Goal: Transaction & Acquisition: Purchase product/service

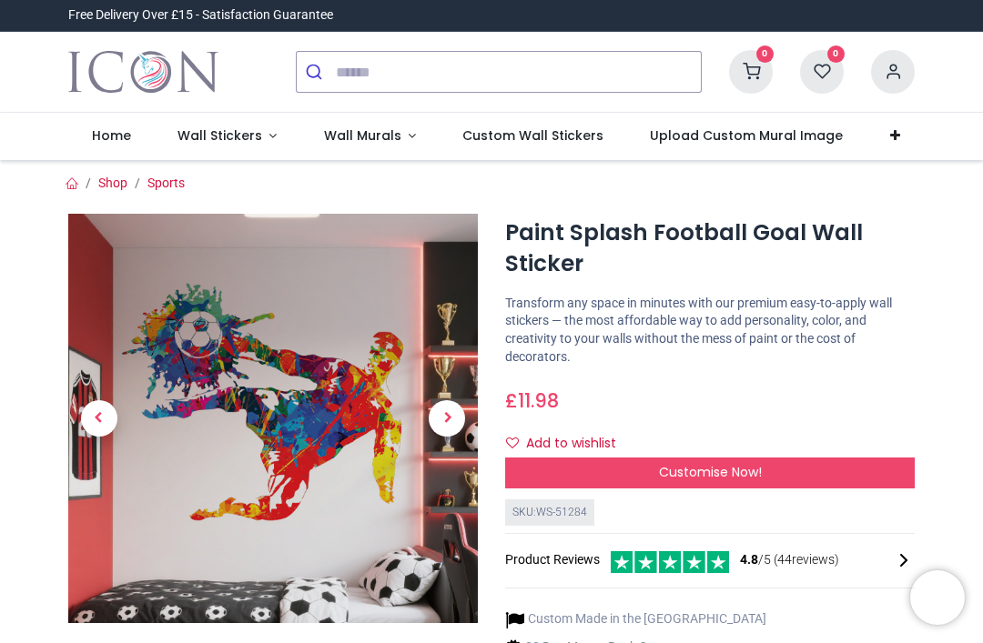
click at [441, 416] on span "Next" at bounding box center [447, 418] width 36 height 36
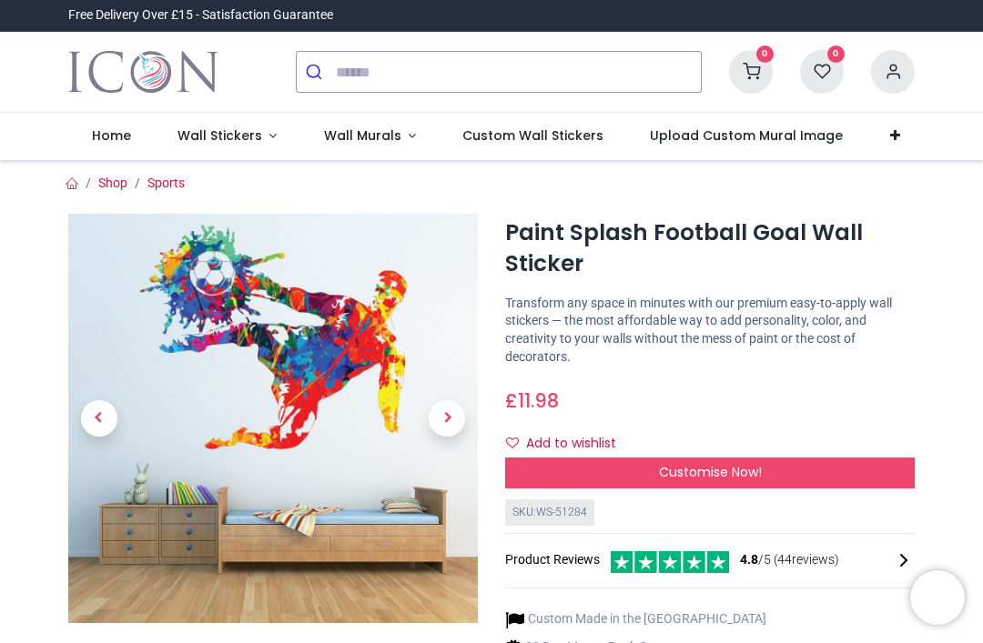
click at [438, 412] on span "Next" at bounding box center [447, 418] width 36 height 36
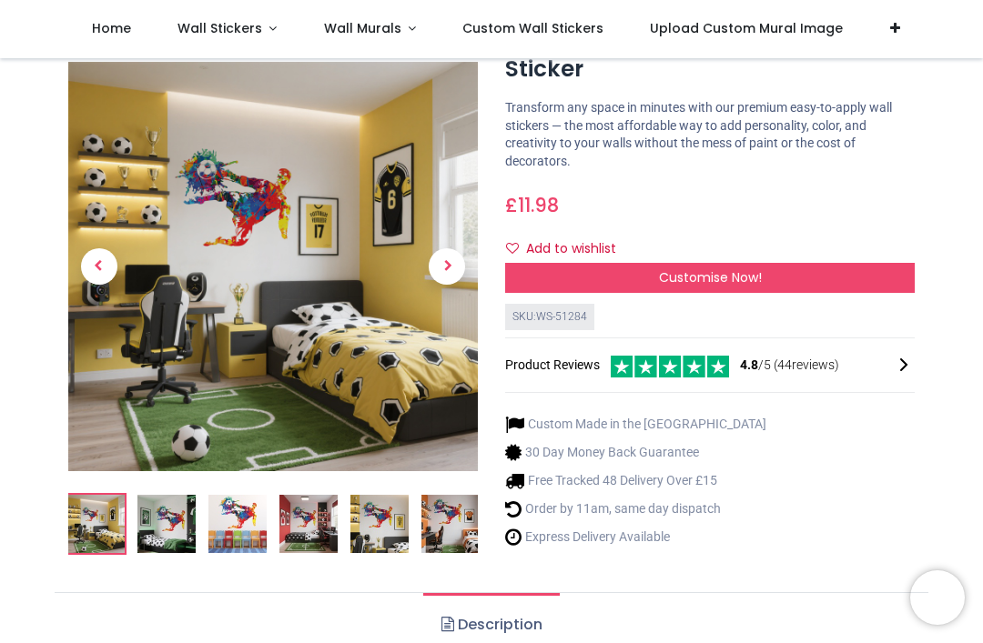
scroll to position [45, 0]
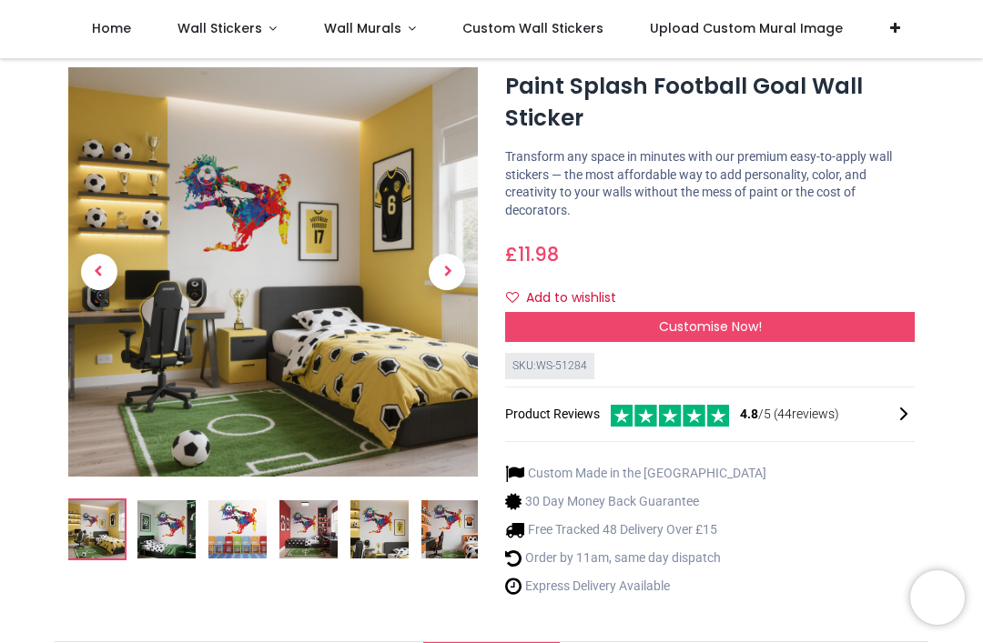
click at [768, 329] on div "Customise Now!" at bounding box center [710, 327] width 410 height 31
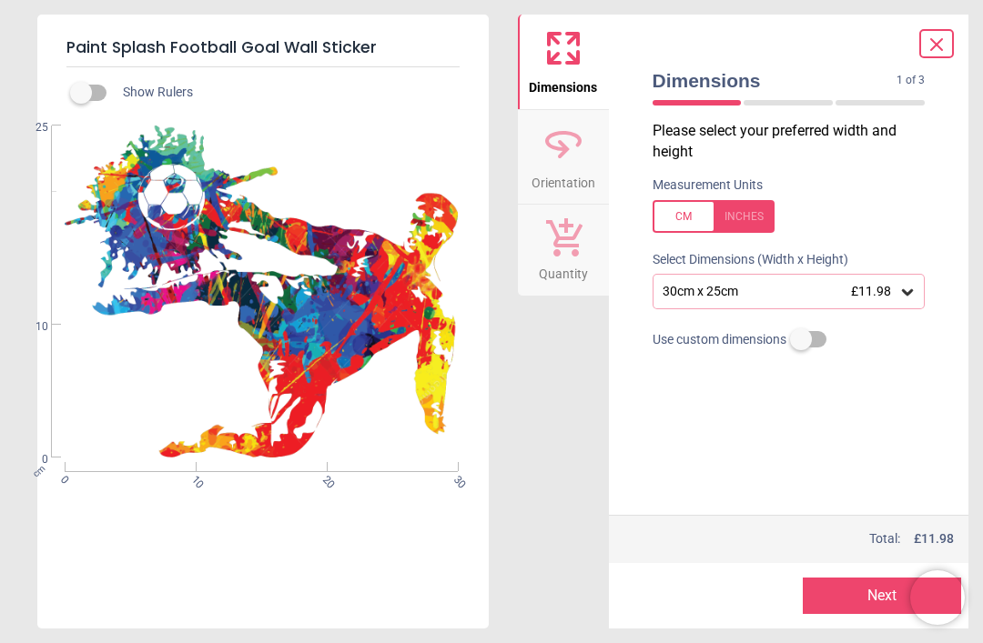
click at [899, 292] on icon at bounding box center [907, 292] width 18 height 18
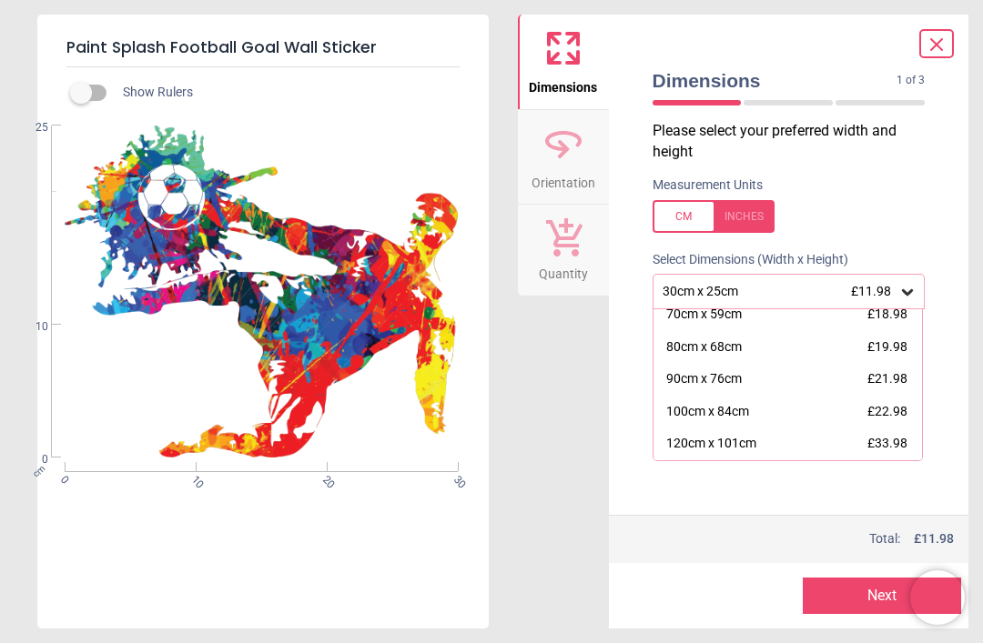
scroll to position [120, 0]
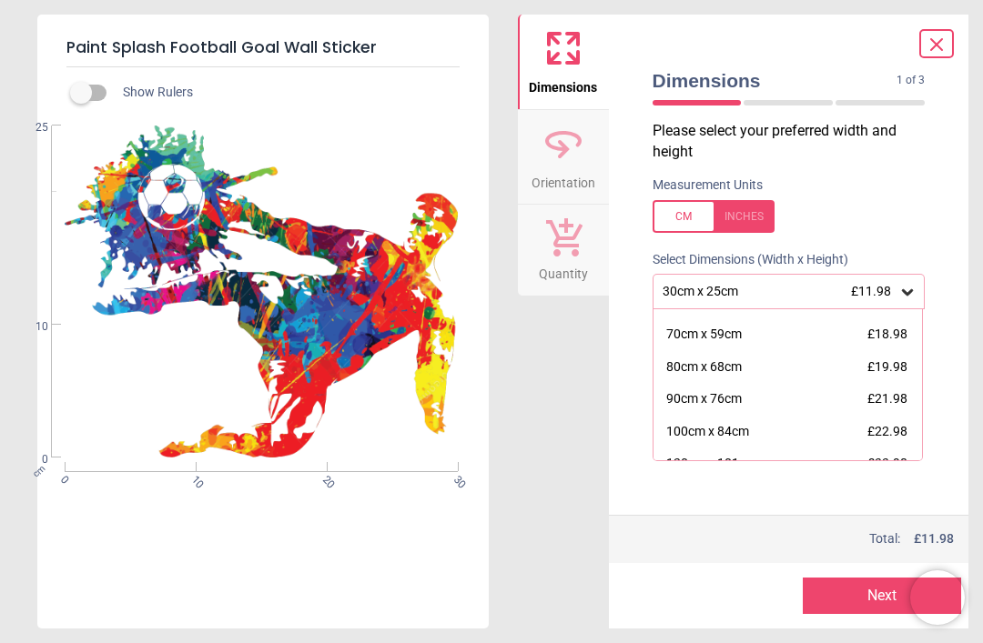
click at [556, 516] on div "Dimensions Orientation Quantity" at bounding box center [563, 322] width 91 height 614
click at [936, 41] on icon at bounding box center [937, 45] width 22 height 22
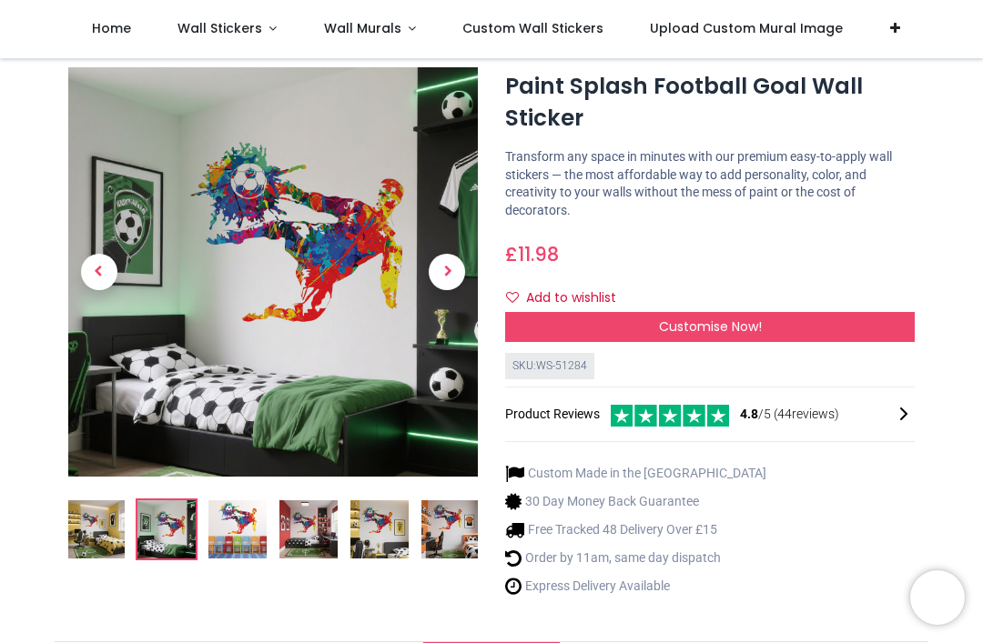
click at [440, 272] on span "Next" at bounding box center [447, 272] width 36 height 36
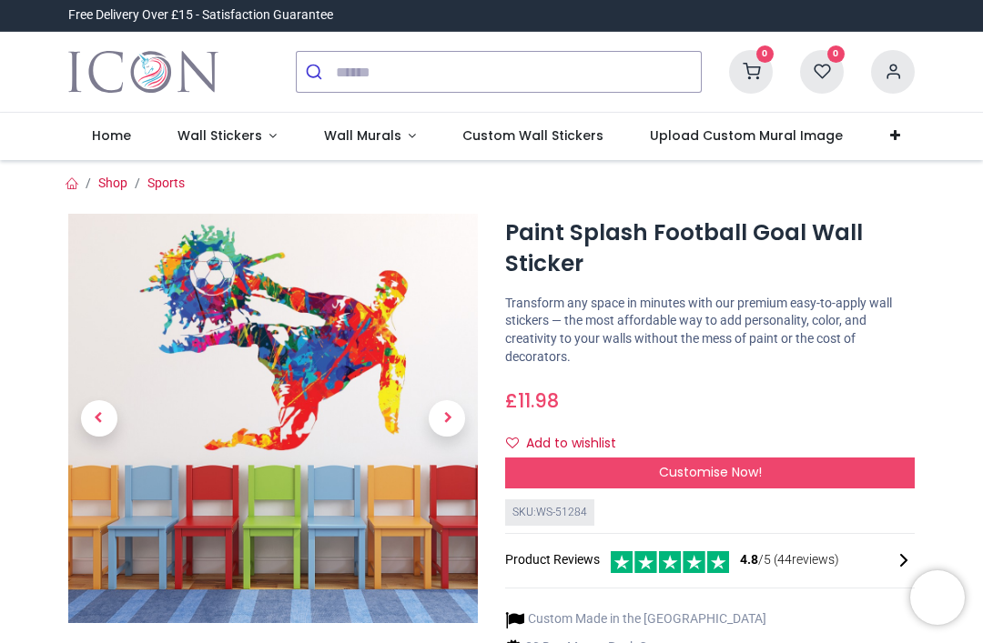
scroll to position [0, 0]
click at [257, 130] on span "Wall Stickers" at bounding box center [219, 135] width 85 height 18
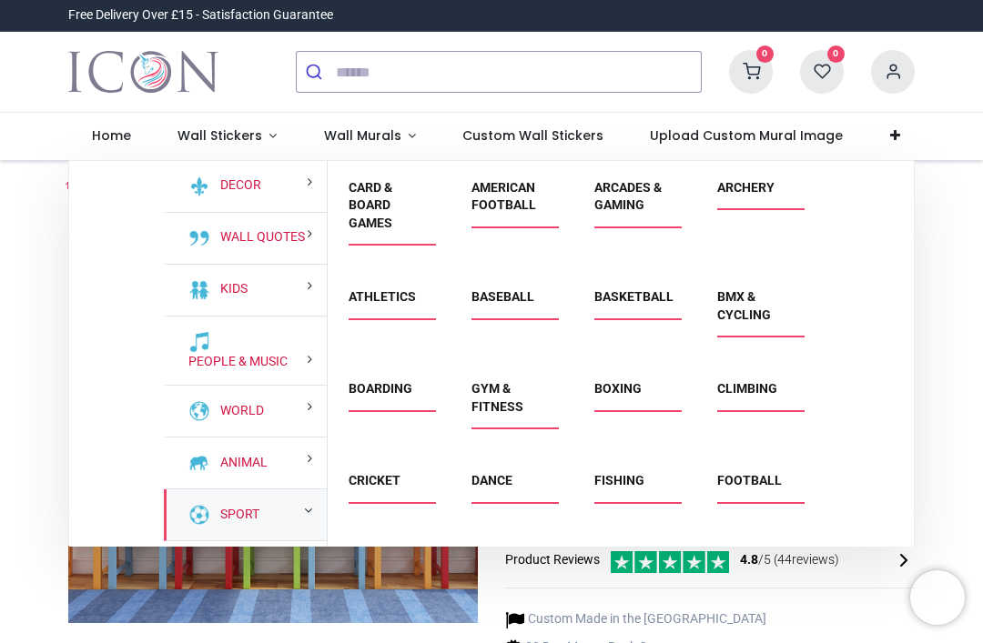
click at [259, 509] on link "Sport" at bounding box center [236, 515] width 46 height 18
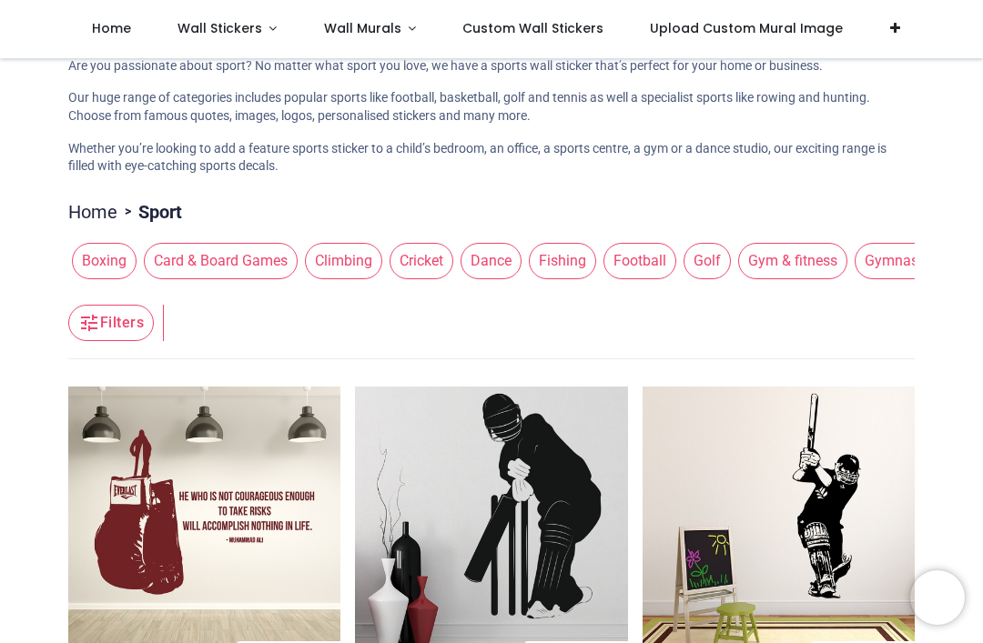
scroll to position [0, 919]
click at [655, 254] on span "Football" at bounding box center [638, 261] width 73 height 36
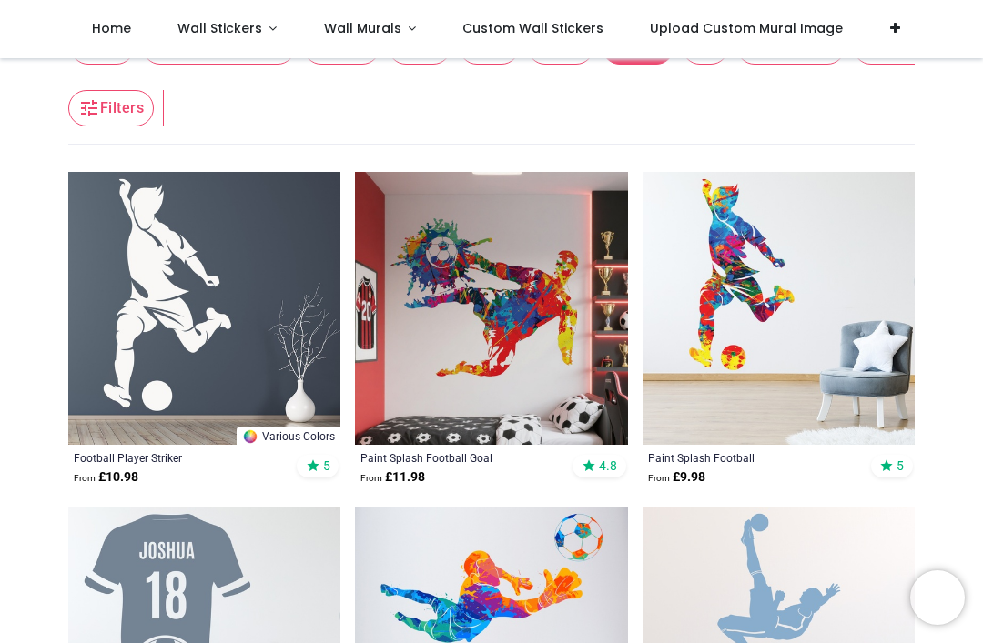
scroll to position [278, 0]
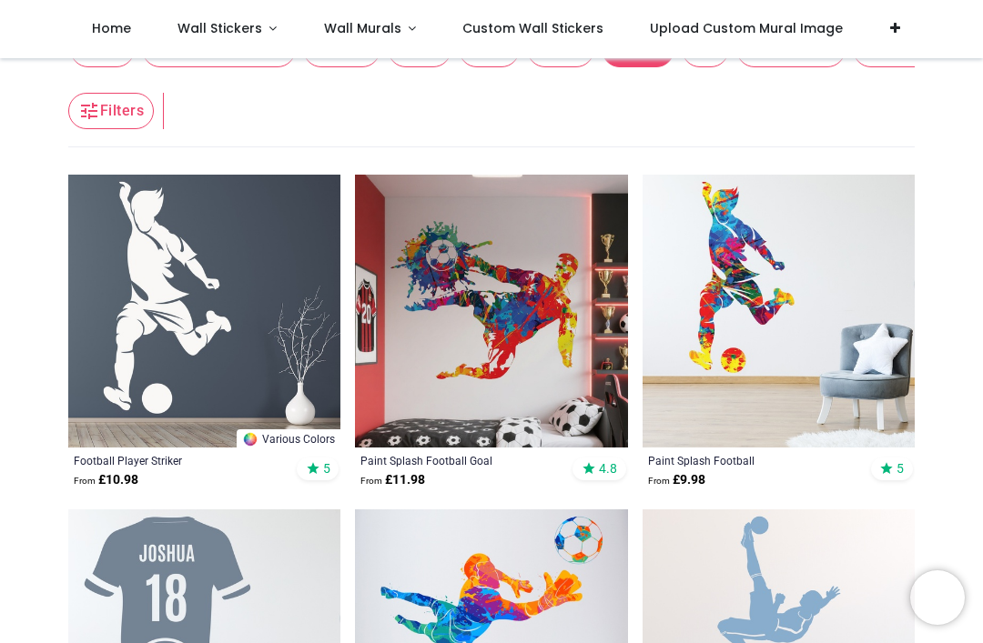
click at [207, 286] on img at bounding box center [204, 311] width 272 height 272
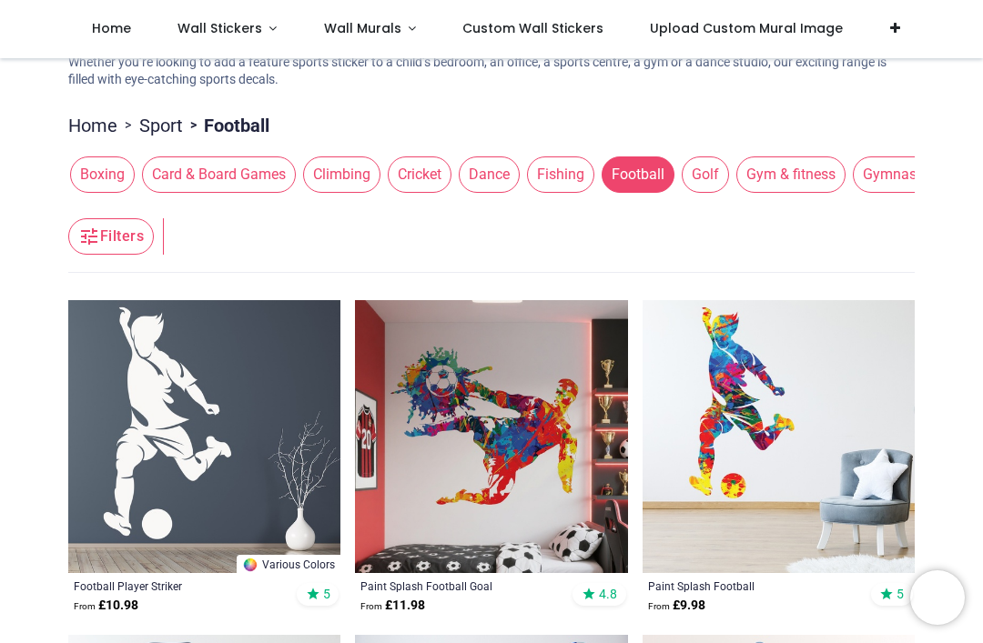
scroll to position [152, 0]
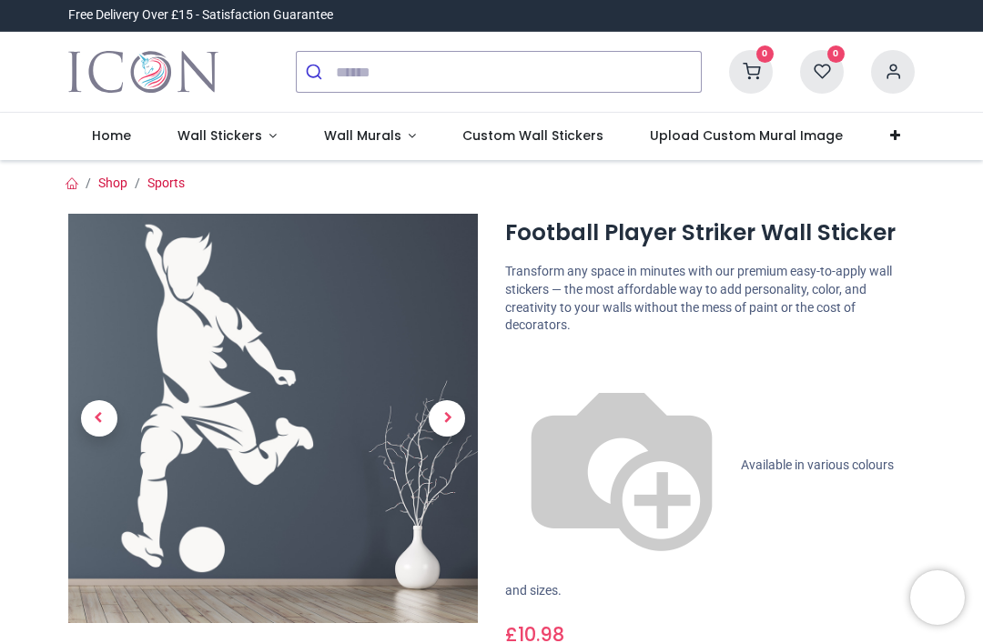
click at [446, 406] on span "Next" at bounding box center [447, 418] width 36 height 36
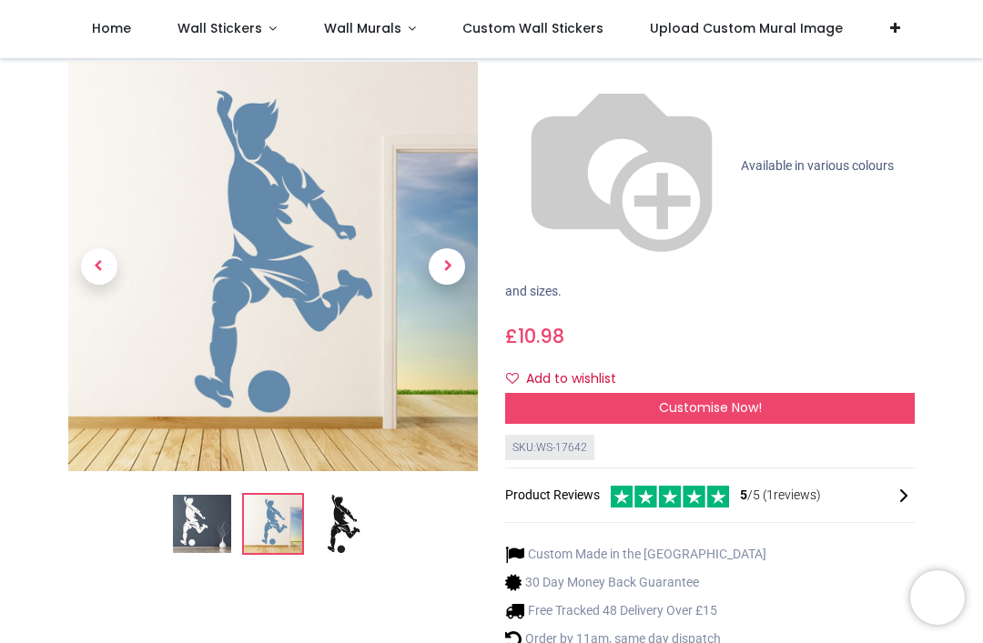
scroll to position [201, 0]
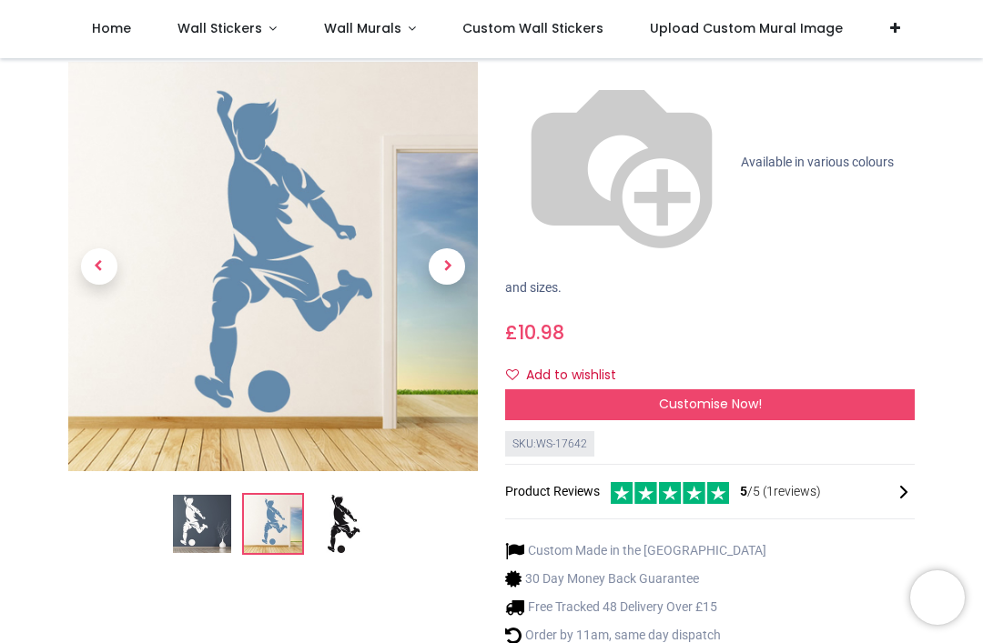
click at [897, 480] on div "Product Reviews 5 /5 ( 1 reviews)" at bounding box center [710, 492] width 410 height 25
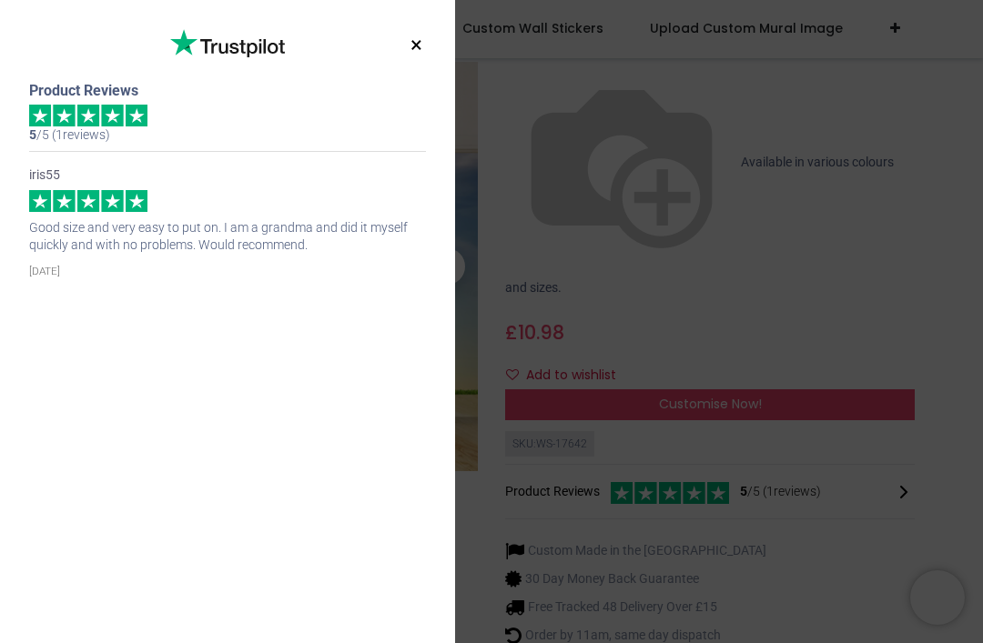
click at [405, 40] on button "×" at bounding box center [416, 45] width 23 height 33
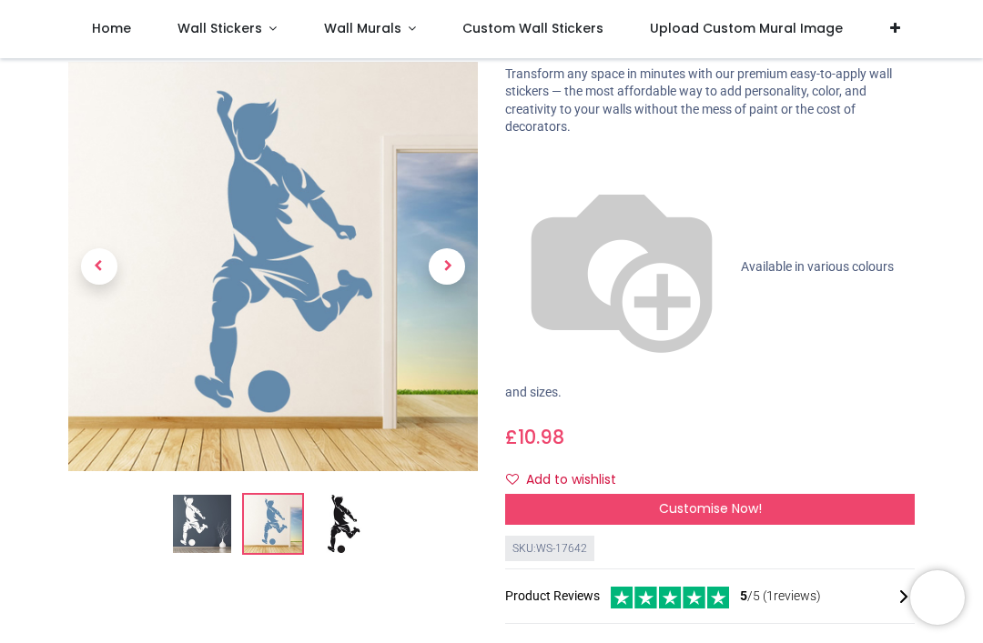
scroll to position [94, 0]
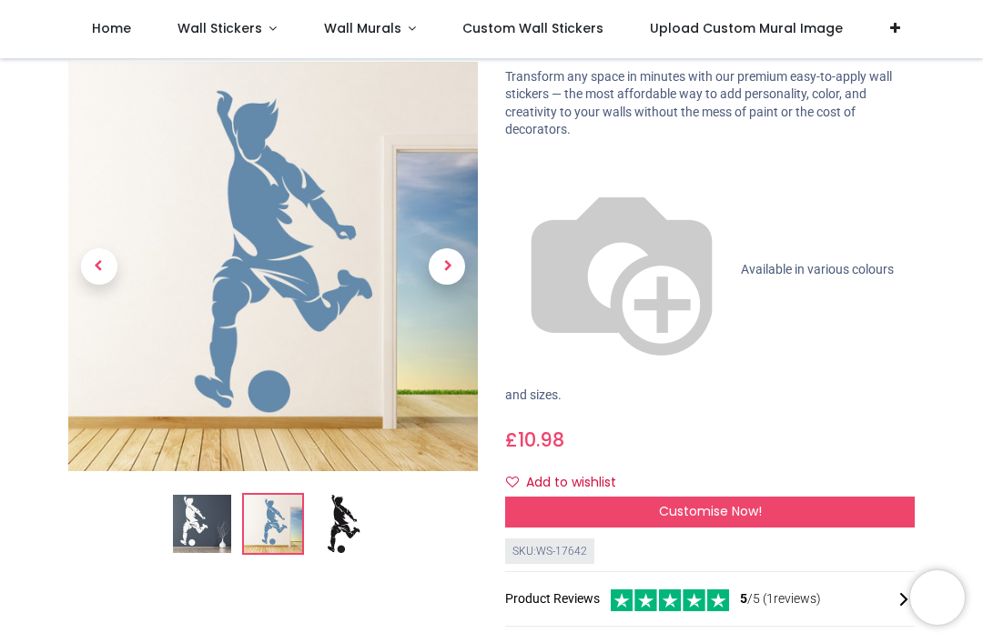
click at [790, 497] on div "Customise Now!" at bounding box center [710, 512] width 410 height 31
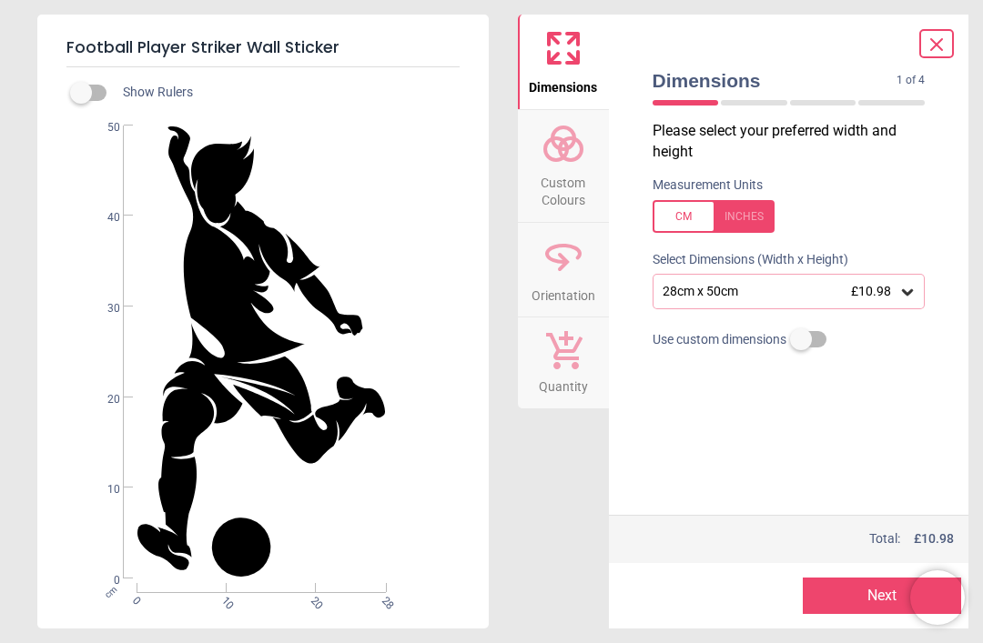
click at [903, 275] on div "28cm x 50cm £10.98" at bounding box center [789, 291] width 273 height 35
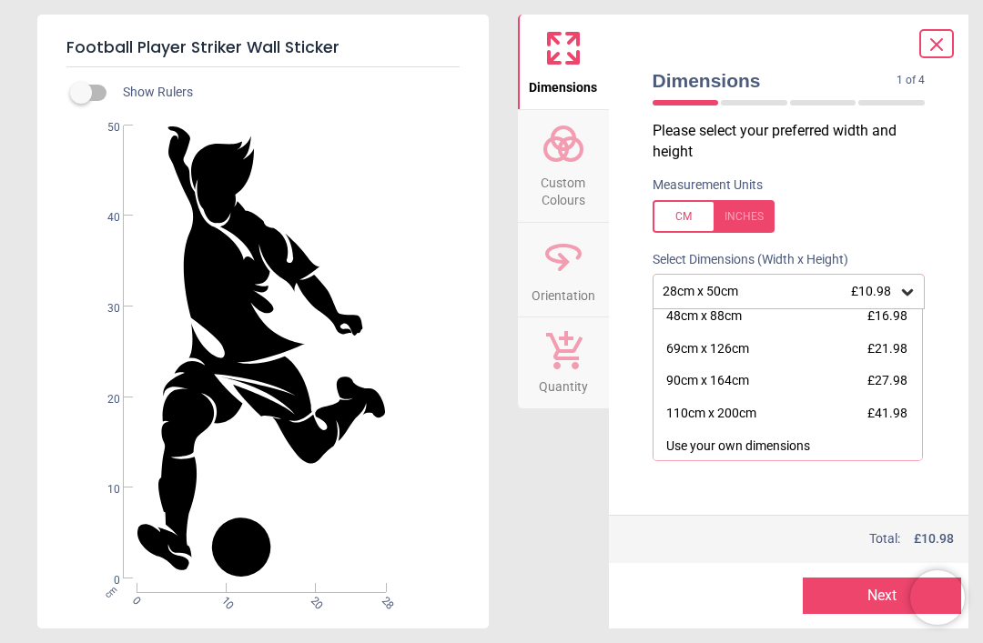
scroll to position [40, 0]
click at [786, 412] on div "110cm x 200cm £41.98" at bounding box center [787, 415] width 269 height 33
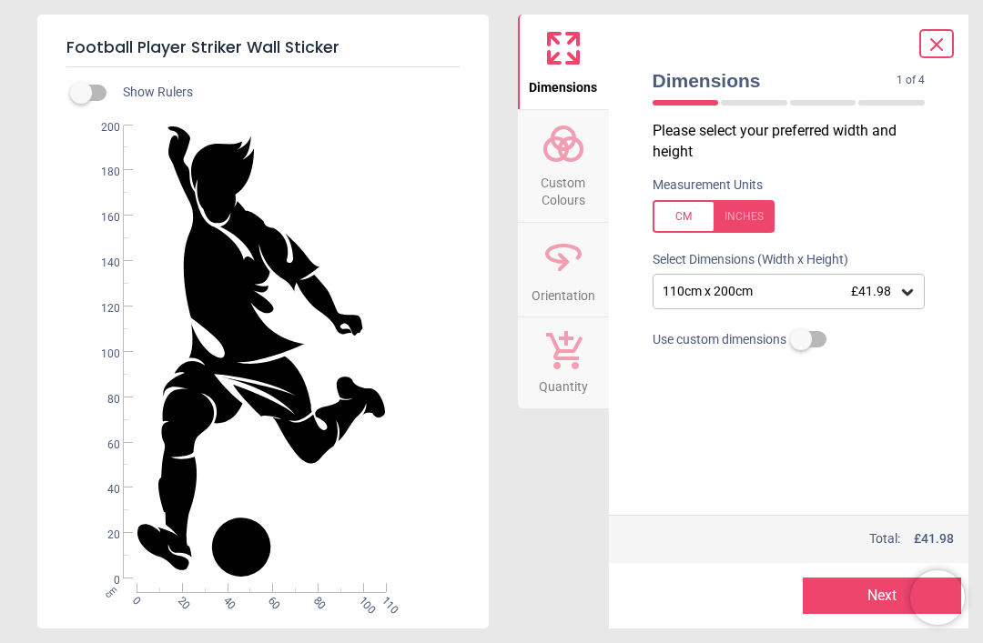
click at [907, 283] on icon at bounding box center [907, 292] width 18 height 18
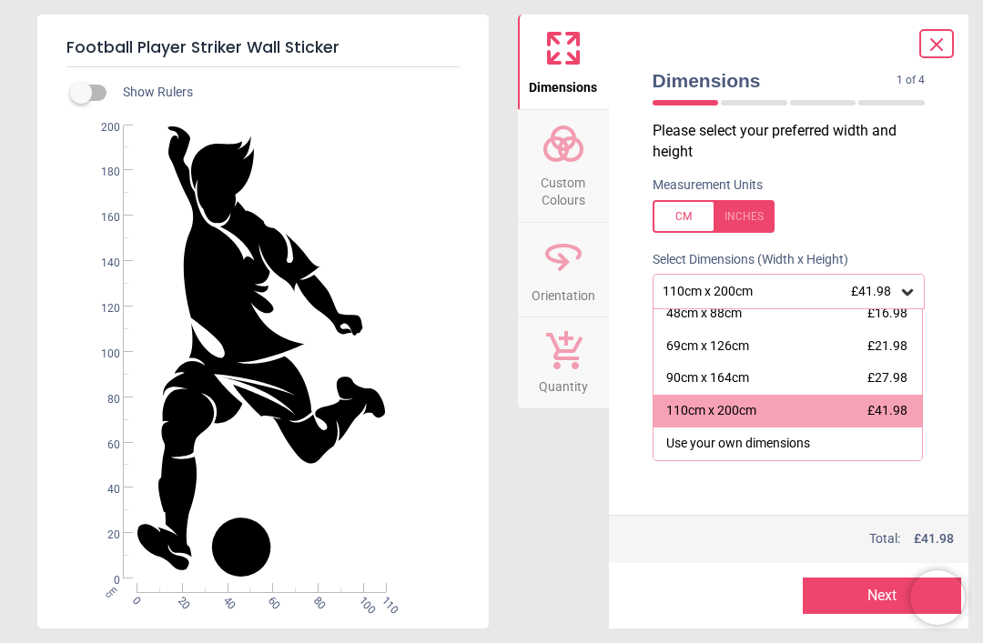
scroll to position [40, 0]
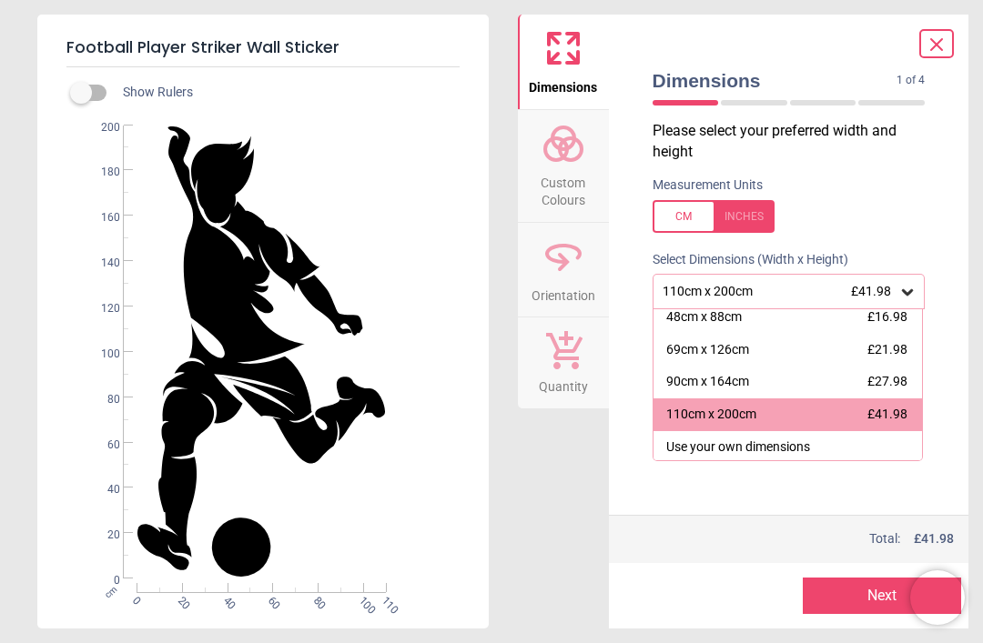
click at [551, 158] on circle at bounding box center [556, 149] width 22 height 22
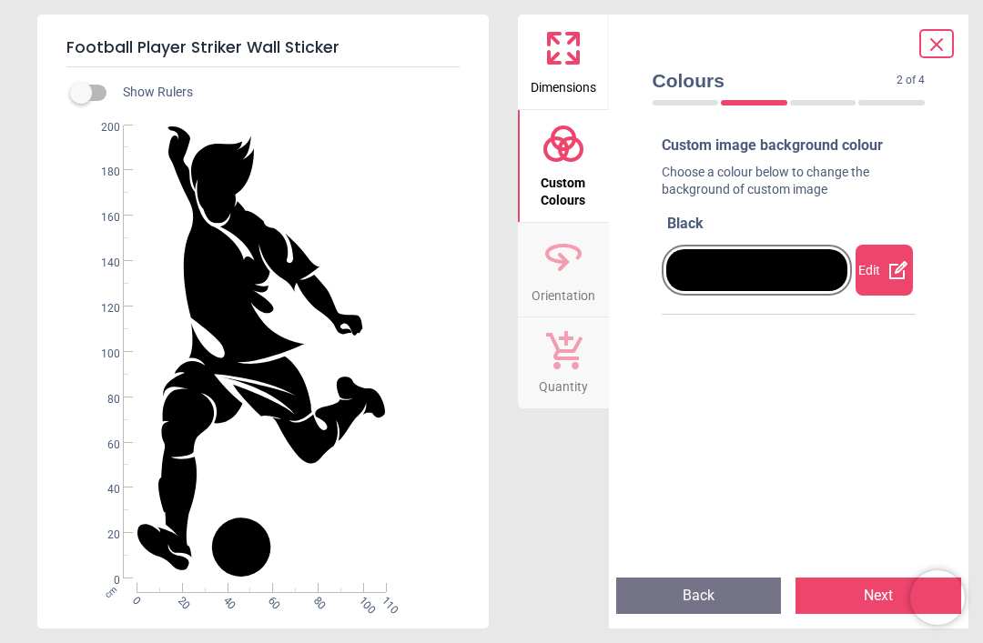
click at [893, 252] on div "Edit" at bounding box center [883, 270] width 57 height 51
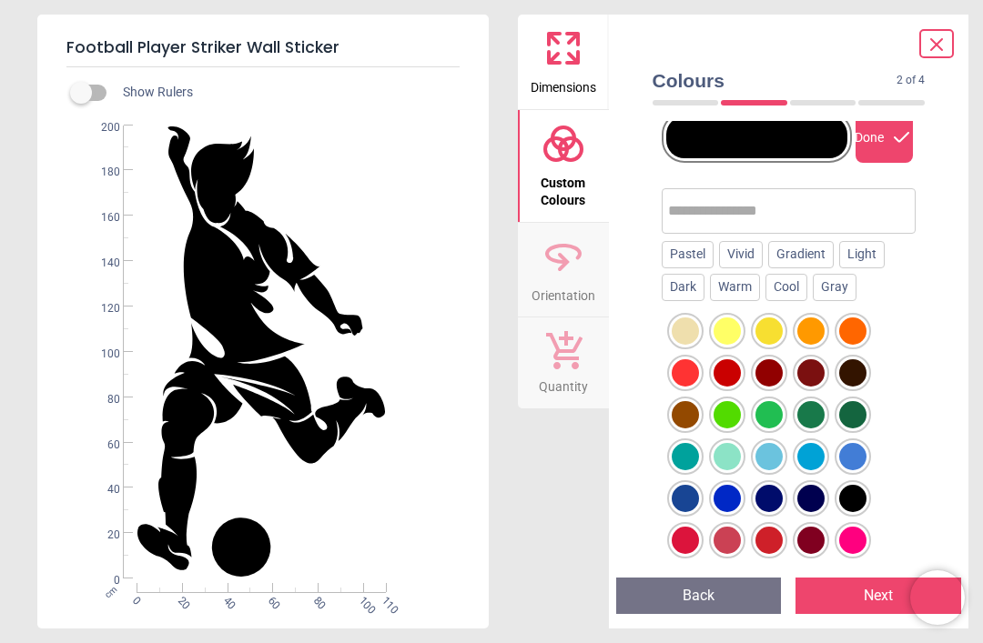
scroll to position [89, 0]
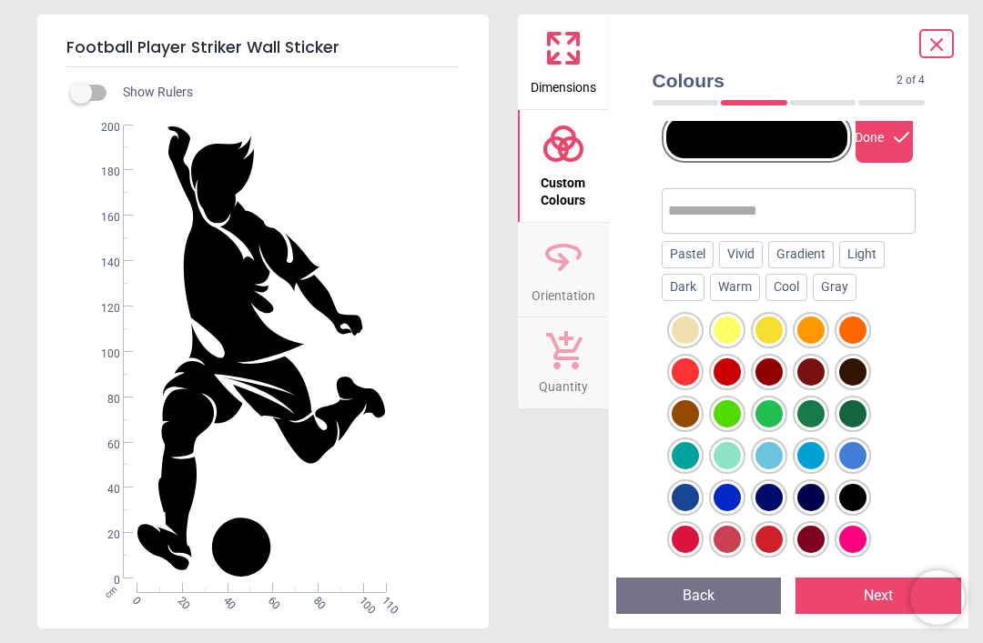
click at [936, 53] on icon at bounding box center [937, 45] width 22 height 22
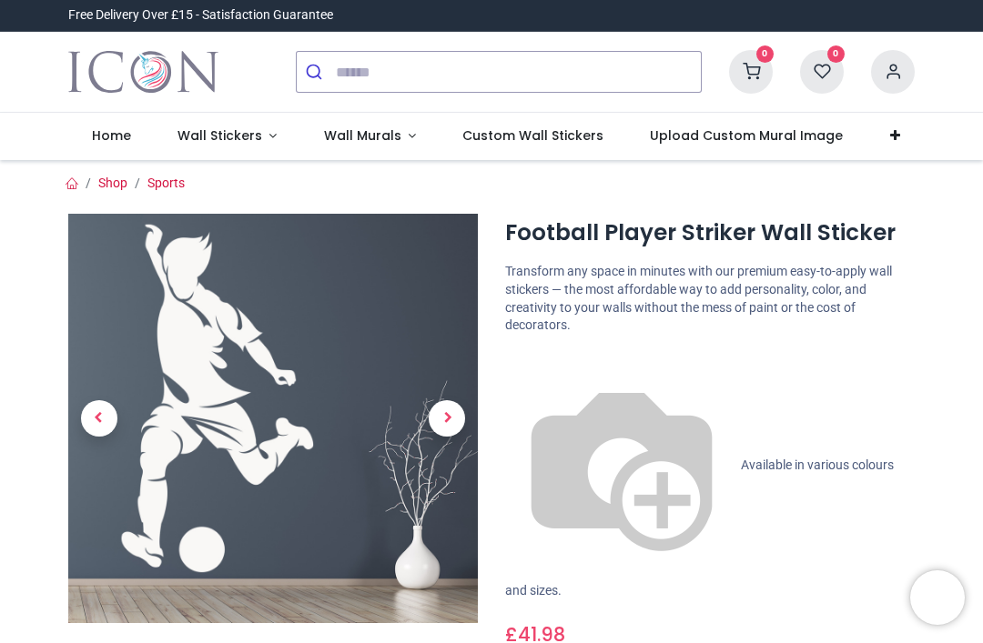
scroll to position [0, 0]
